Goal: Find specific page/section: Find specific page/section

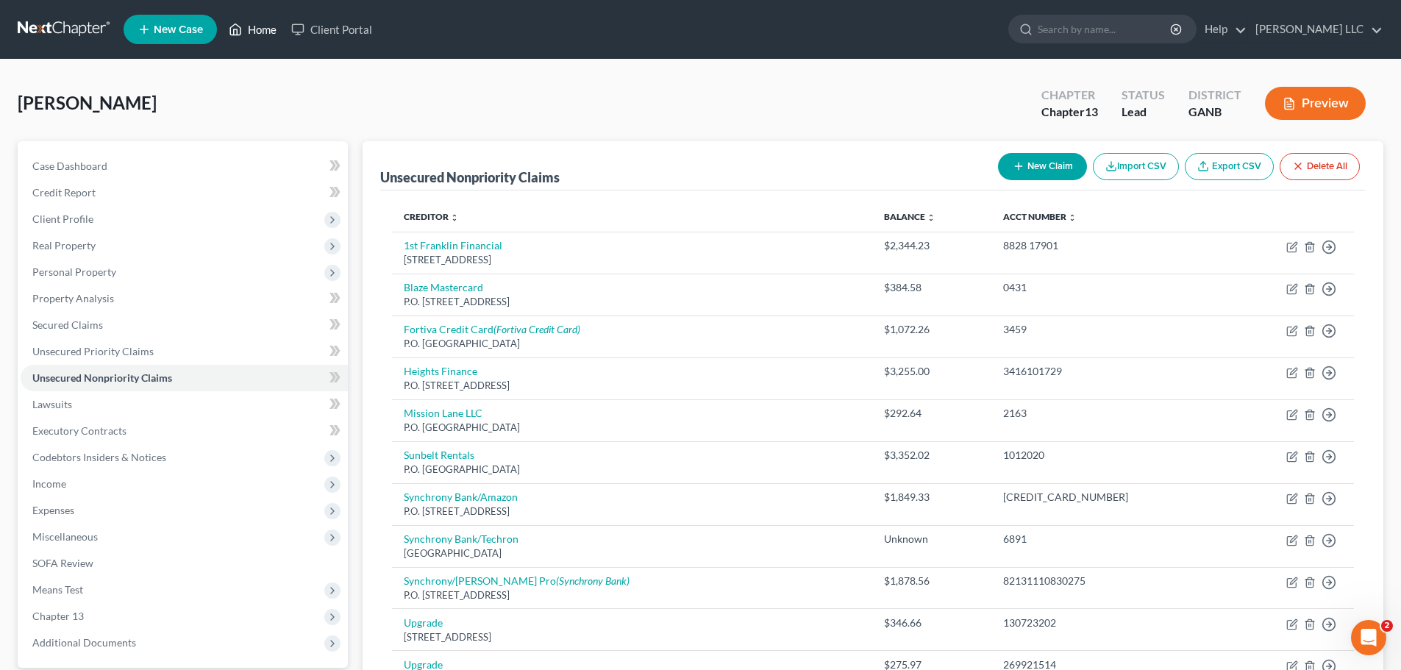
click at [259, 26] on link "Home" at bounding box center [252, 29] width 63 height 26
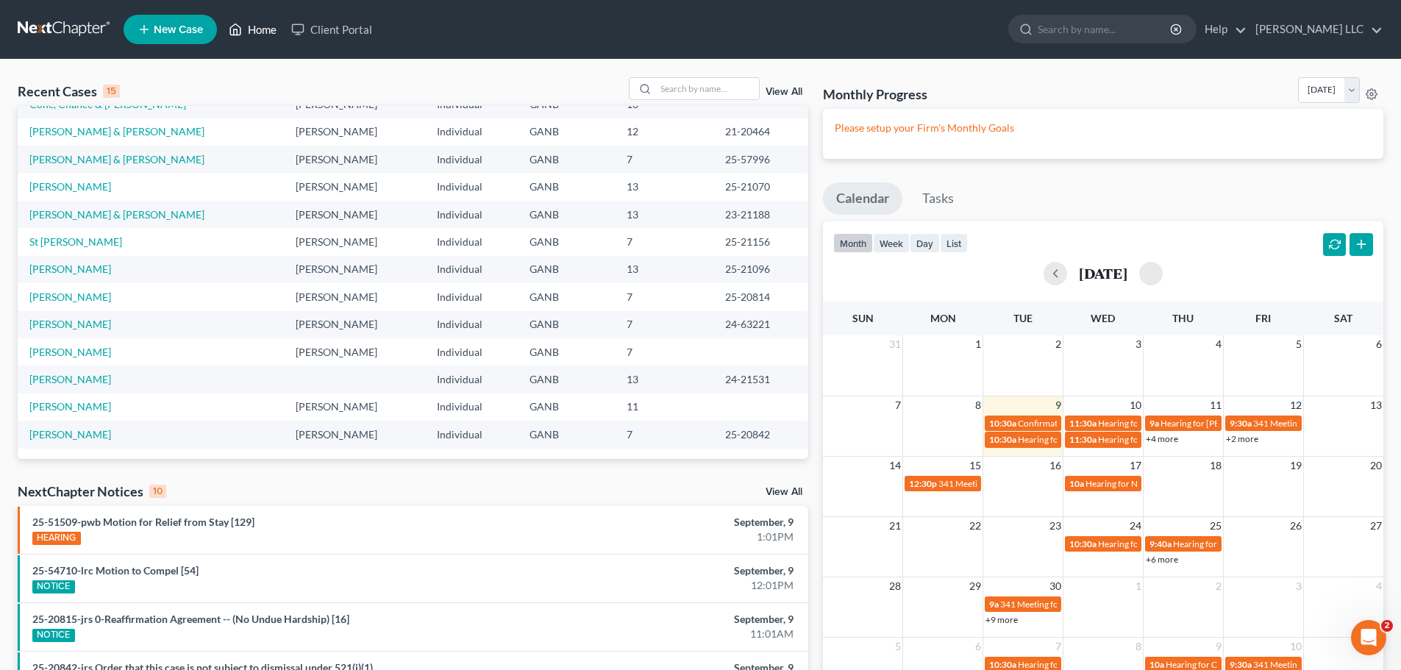
scroll to position [101, 0]
click at [270, 24] on link "Home" at bounding box center [252, 29] width 63 height 26
click at [266, 28] on link "Home" at bounding box center [252, 29] width 63 height 26
click at [683, 89] on input "search" at bounding box center [707, 88] width 103 height 21
type input "[PERSON_NAME]"
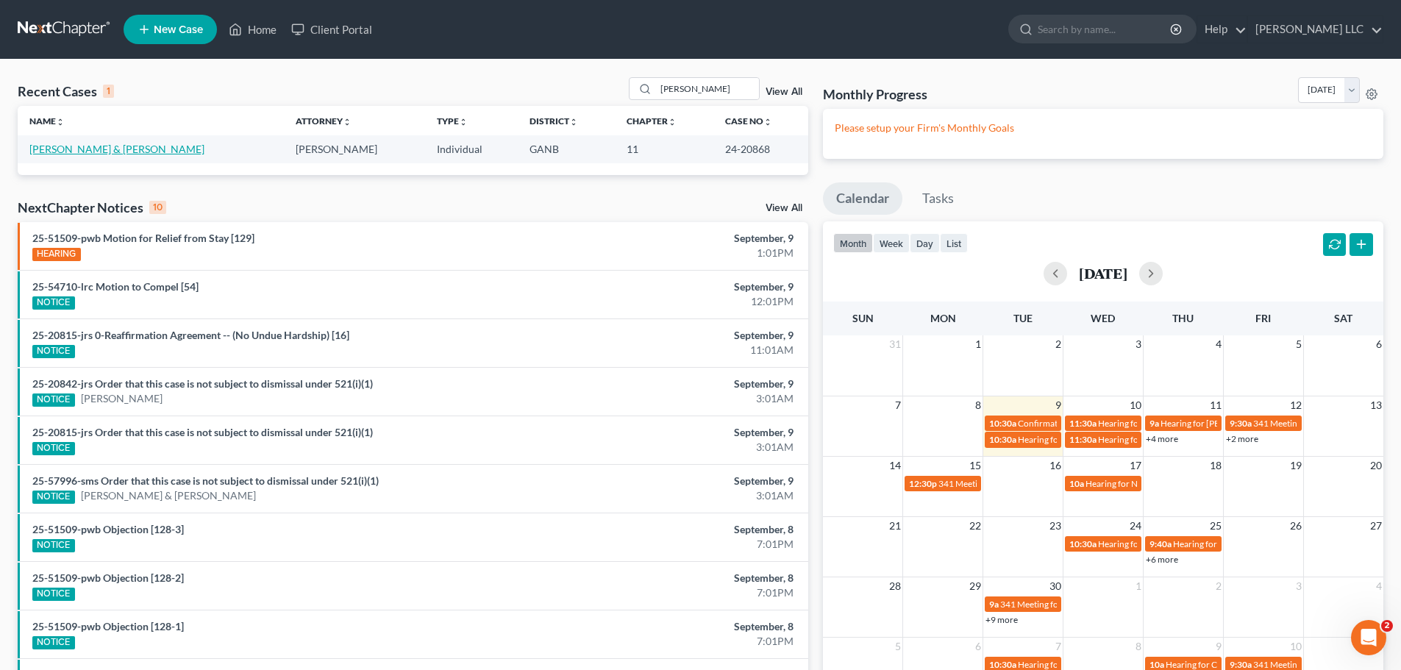
click at [117, 146] on link "[PERSON_NAME] & [PERSON_NAME]" at bounding box center [116, 149] width 175 height 13
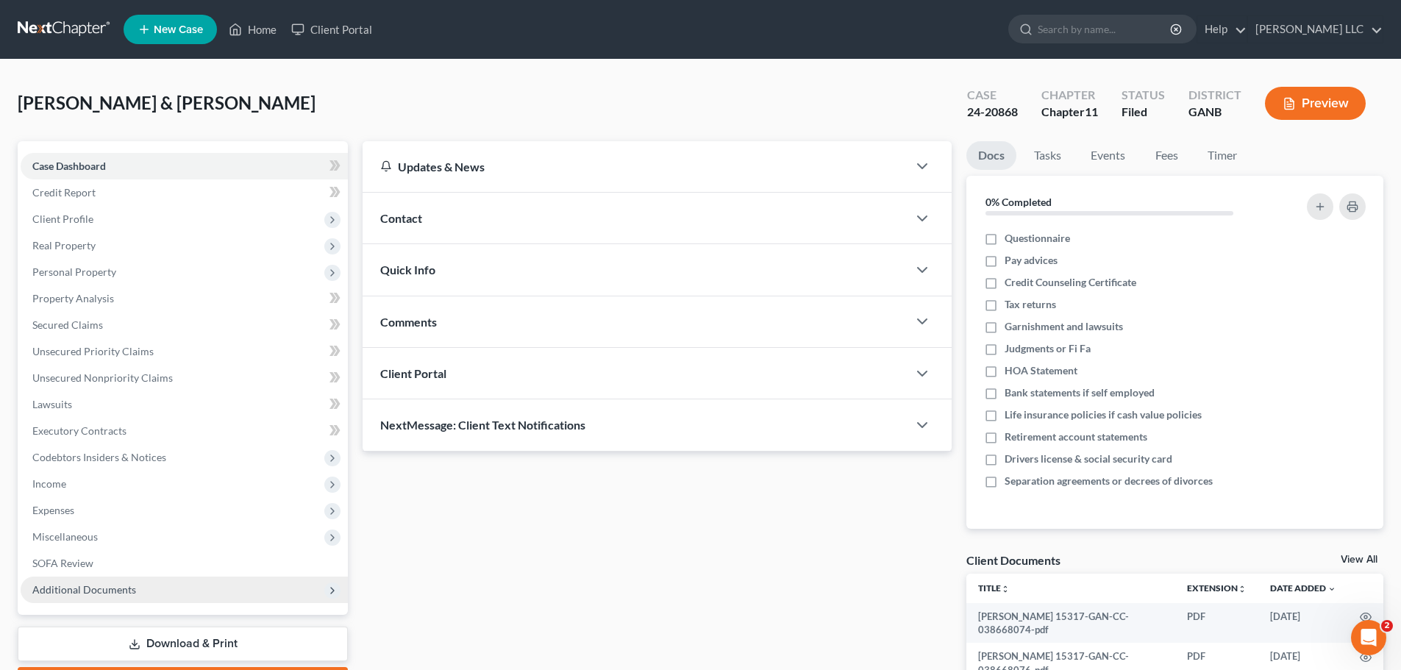
click at [113, 590] on span "Additional Documents" at bounding box center [84, 589] width 104 height 13
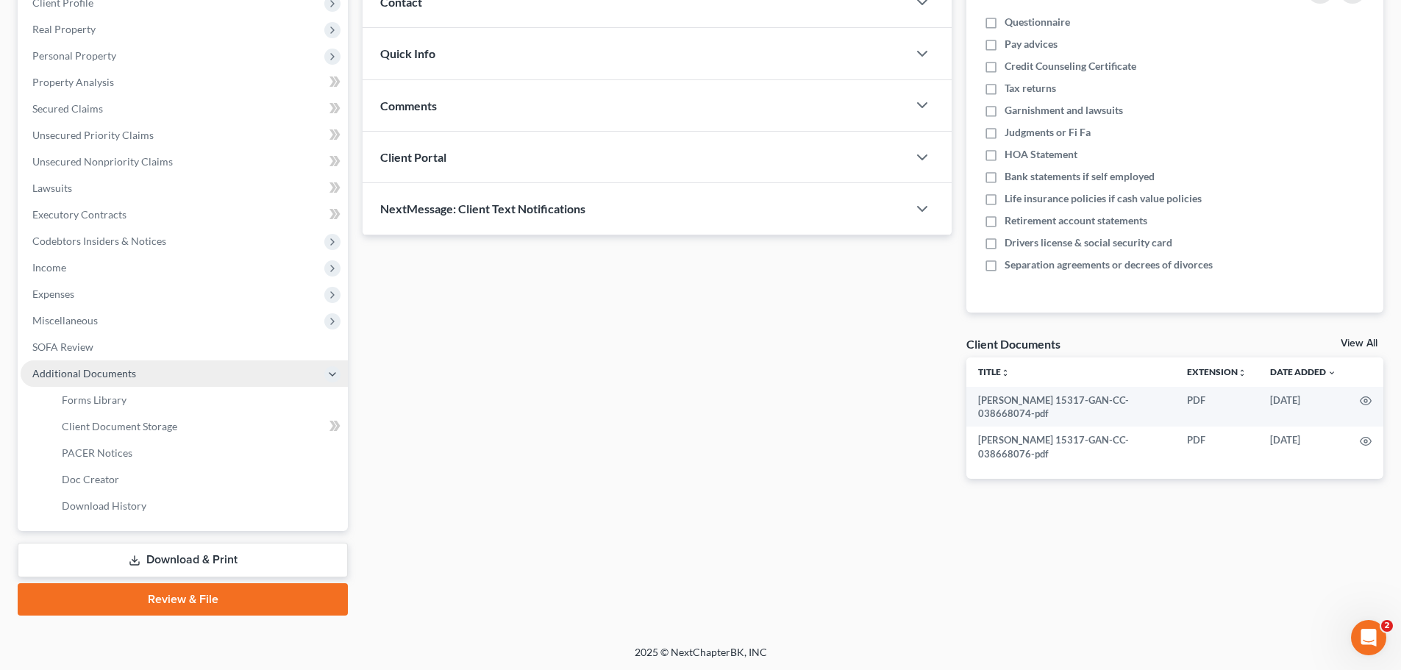
scroll to position [218, 0]
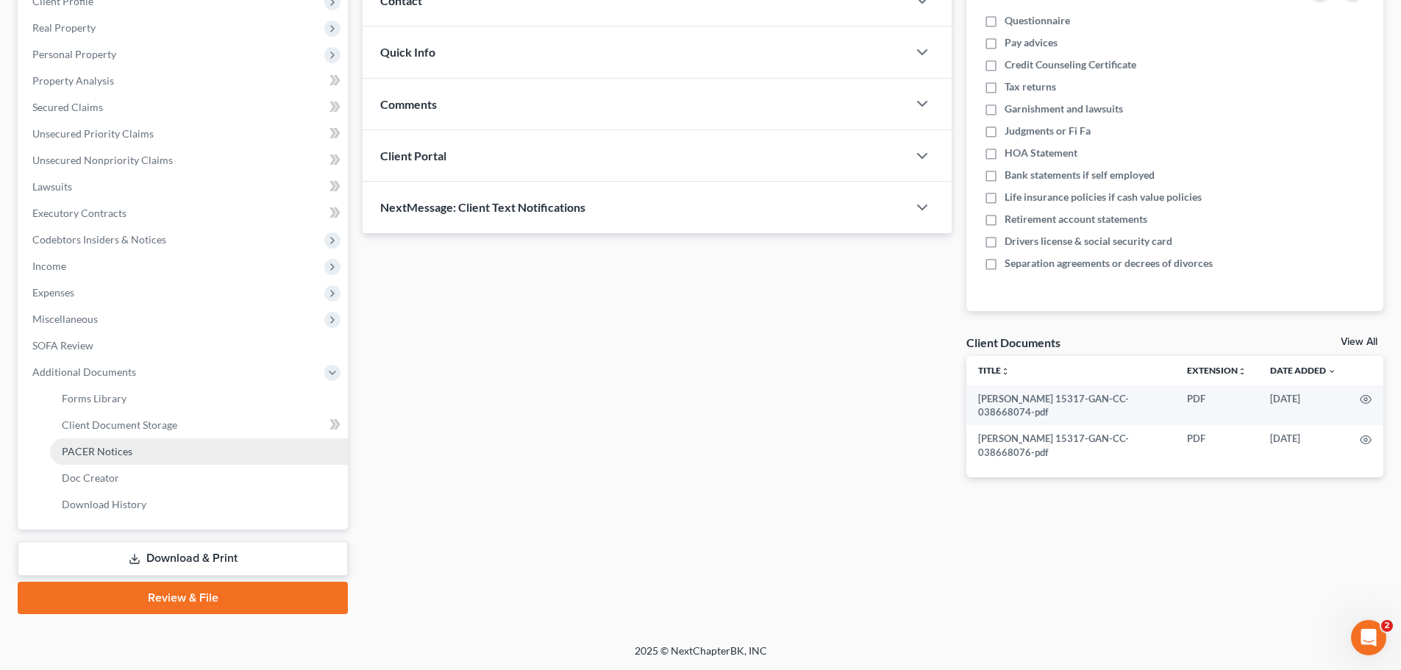
click at [113, 448] on span "PACER Notices" at bounding box center [97, 451] width 71 height 13
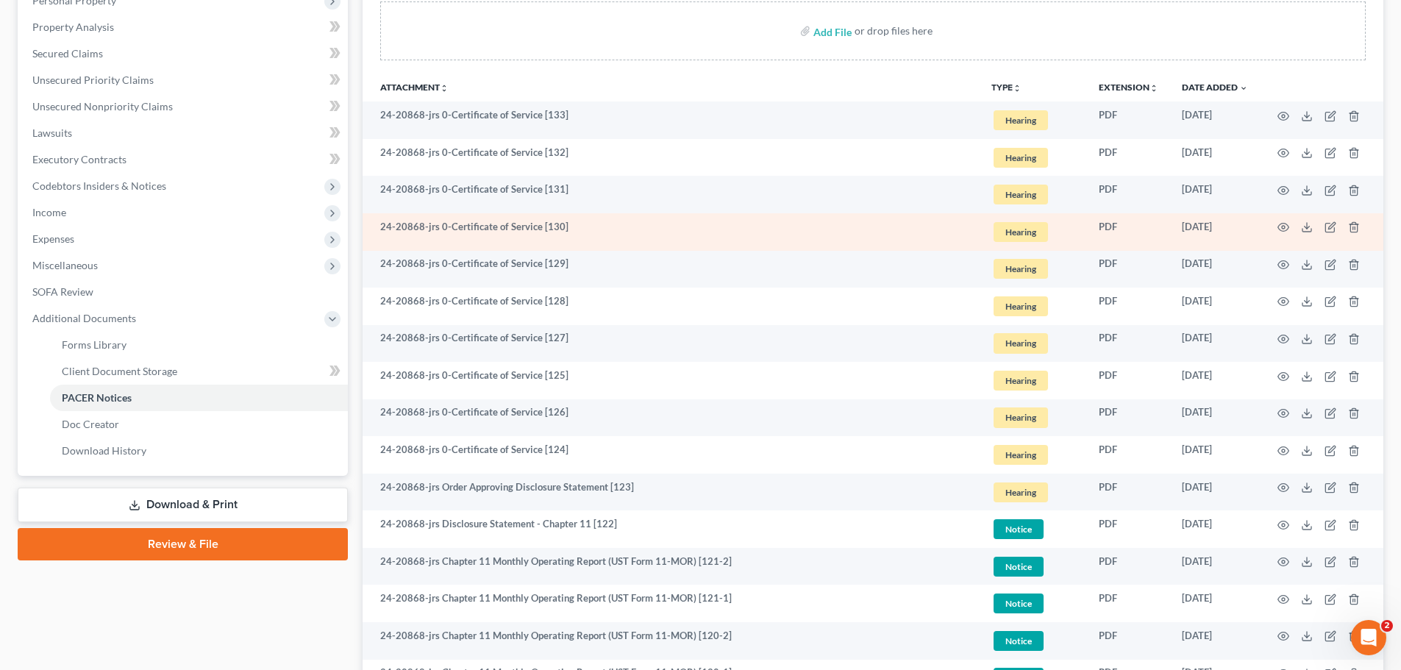
scroll to position [368, 0]
